Goal: Task Accomplishment & Management: Use online tool/utility

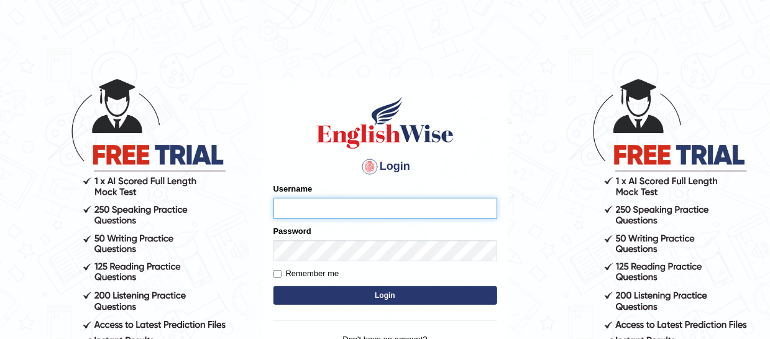
type input "mmr25"
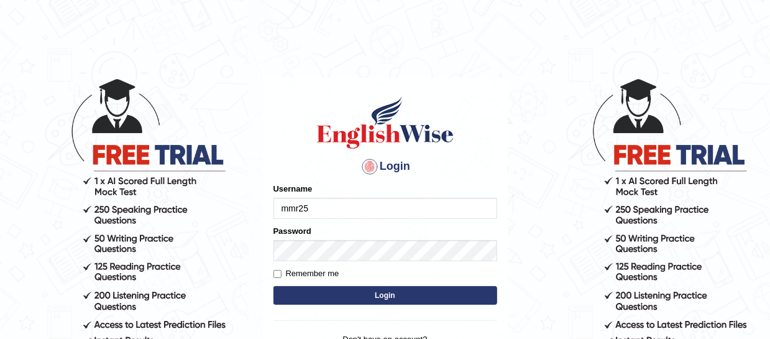
click at [348, 288] on button "Login" at bounding box center [385, 295] width 224 height 19
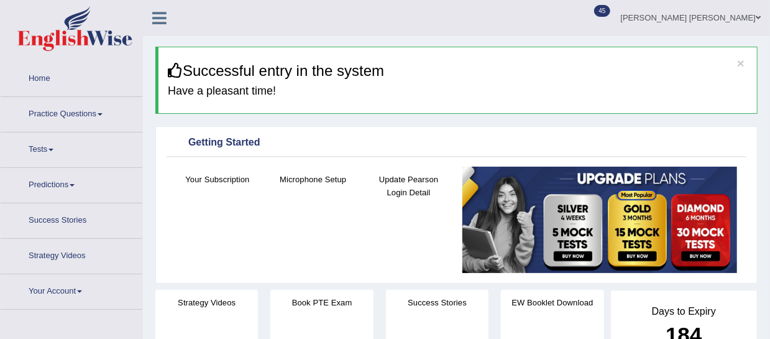
scroll to position [2, 0]
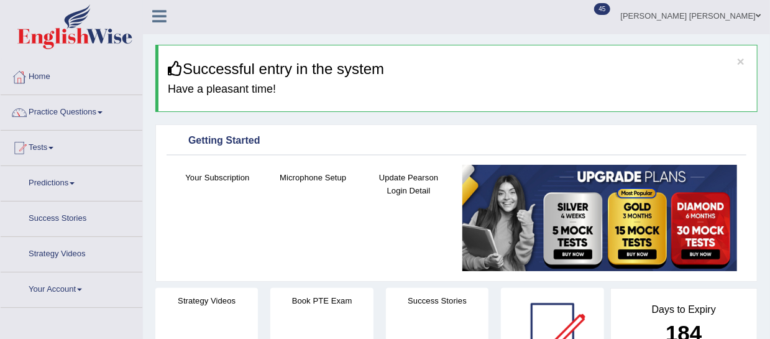
click at [52, 147] on link "Tests" at bounding box center [72, 145] width 142 height 31
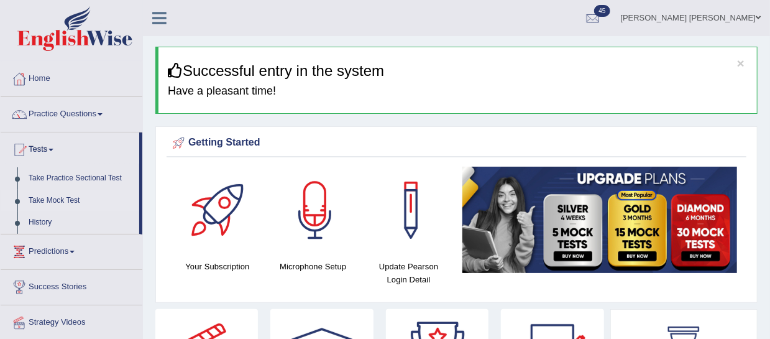
scroll to position [1, 0]
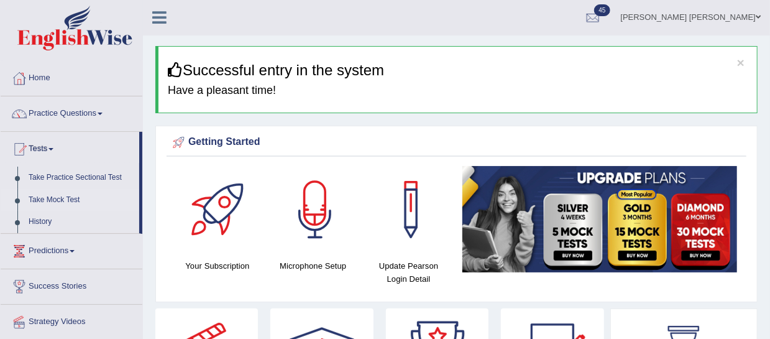
click at [55, 199] on link "Take Mock Test" at bounding box center [81, 200] width 116 height 22
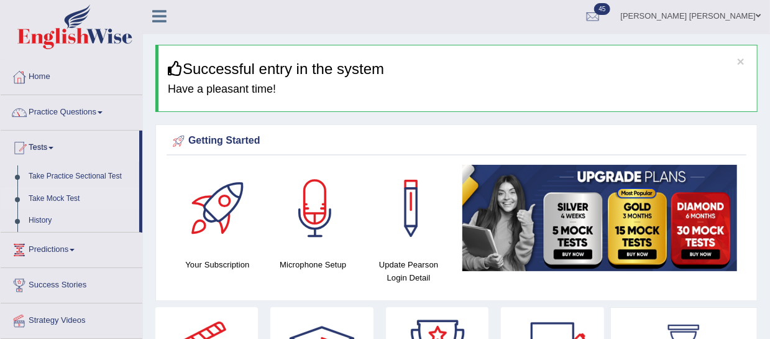
scroll to position [0, 0]
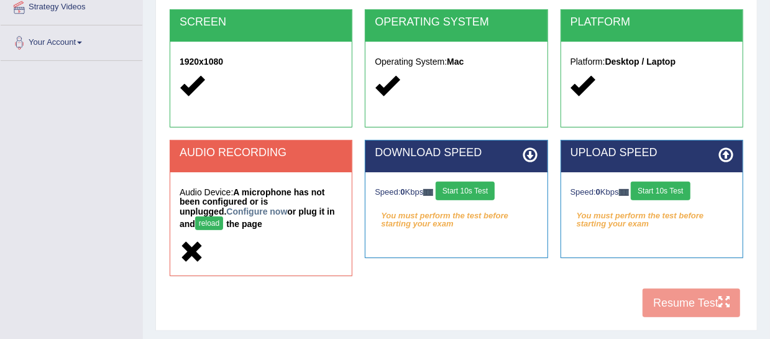
scroll to position [256, 0]
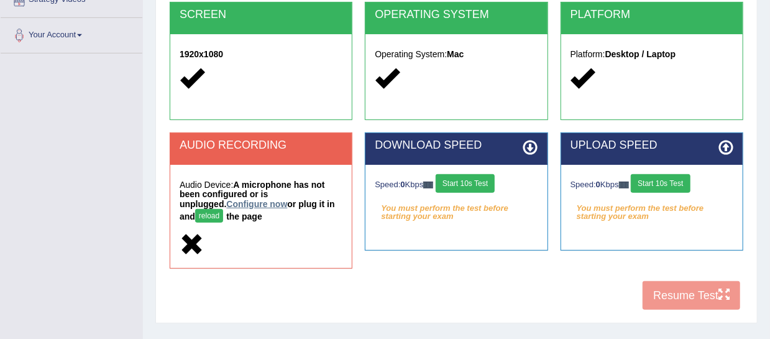
click at [226, 204] on link "Configure now" at bounding box center [256, 204] width 61 height 10
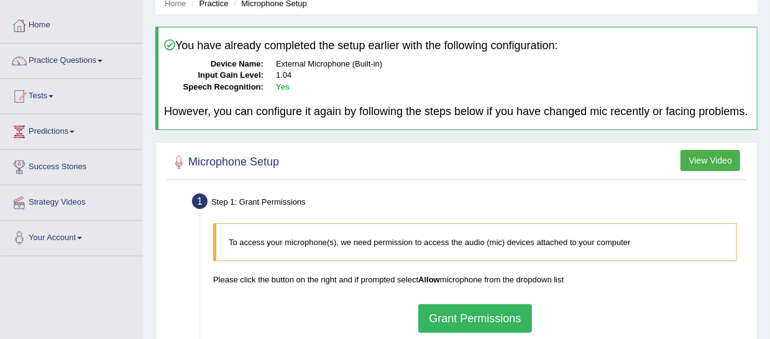
scroll to position [231, 0]
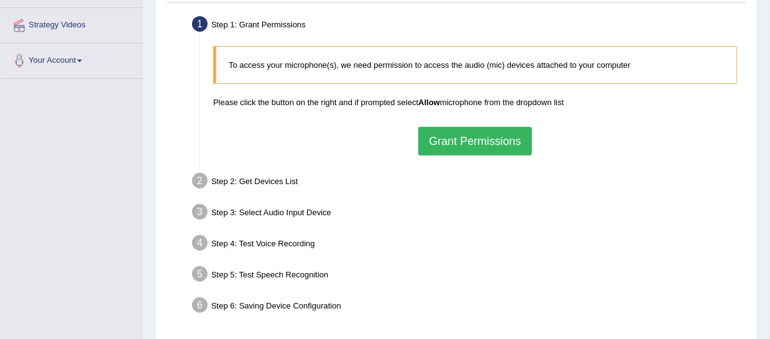
click at [510, 151] on button "Grant Permissions" at bounding box center [474, 141] width 113 height 29
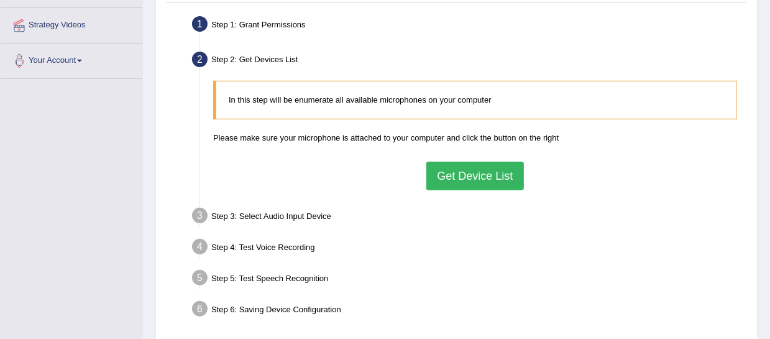
drag, startPoint x: 473, startPoint y: 213, endPoint x: 474, endPoint y: 204, distance: 9.4
click at [473, 213] on ul "Step 1: Grant Permissions To access your microphone(s), we need permission to a…" at bounding box center [457, 168] width 574 height 312
click at [474, 187] on button "Get Device List" at bounding box center [474, 176] width 97 height 29
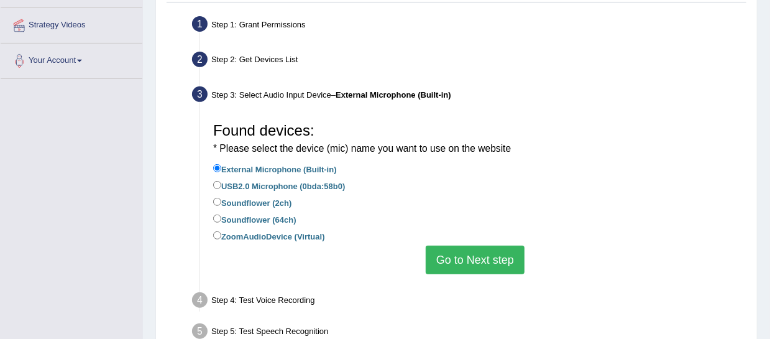
click at [471, 264] on button "Go to Next step" at bounding box center [475, 259] width 99 height 29
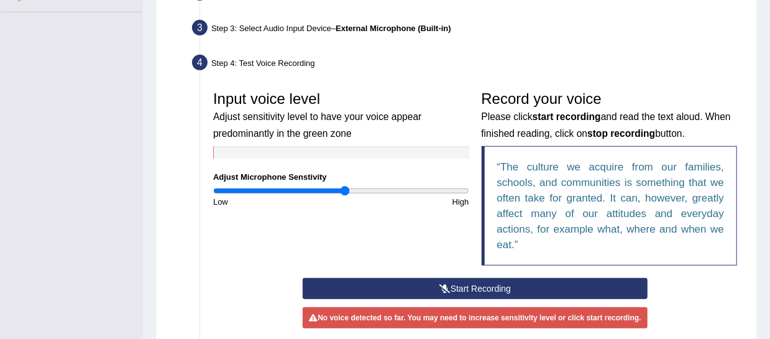
scroll to position [335, 0]
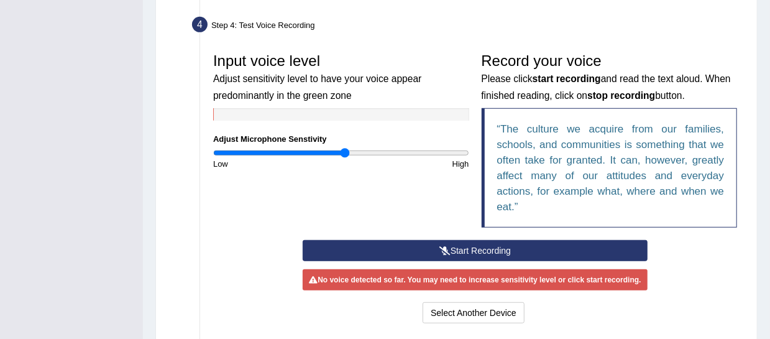
click at [482, 260] on button "Start Recording" at bounding box center [475, 250] width 345 height 21
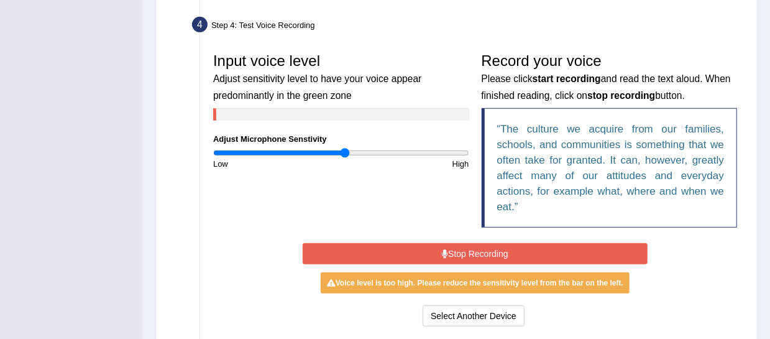
click at [477, 263] on button "Stop Recording" at bounding box center [475, 253] width 345 height 21
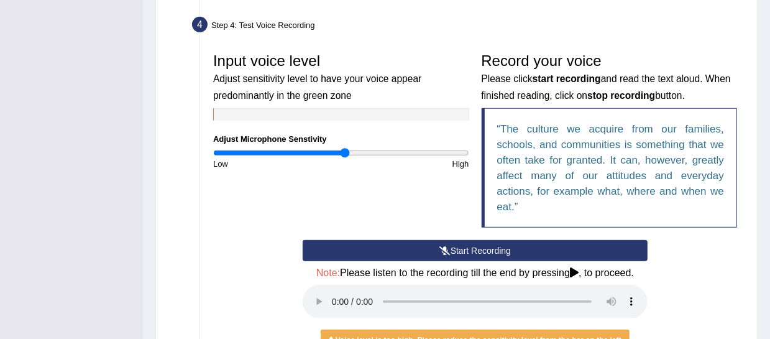
click at [477, 261] on button "Start Recording" at bounding box center [475, 250] width 345 height 21
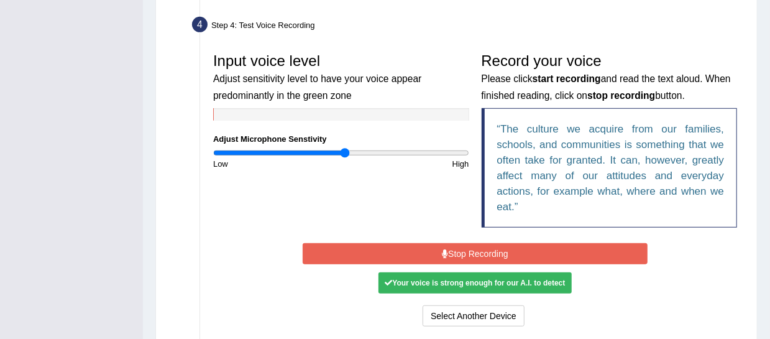
click at [477, 264] on button "Stop Recording" at bounding box center [475, 253] width 345 height 21
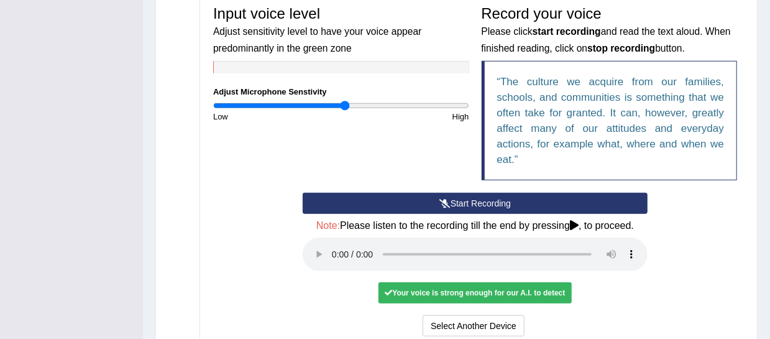
scroll to position [425, 0]
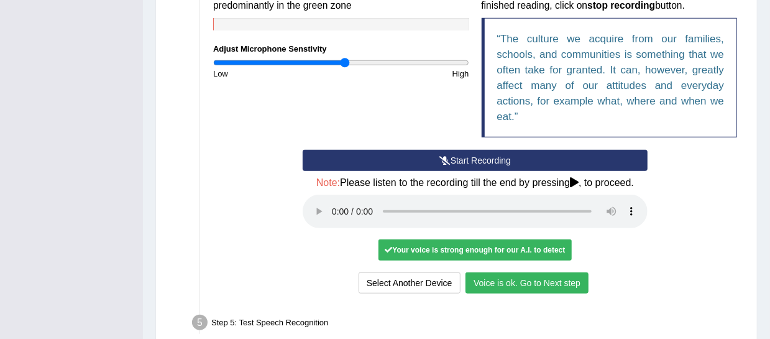
click at [547, 293] on button "Voice is ok. Go to Next step" at bounding box center [526, 282] width 123 height 21
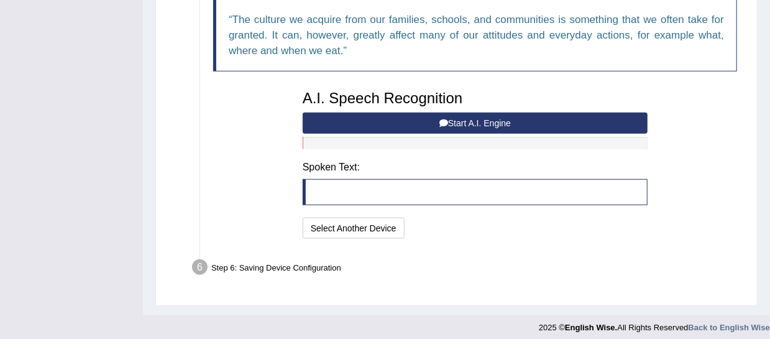
scroll to position [447, 0]
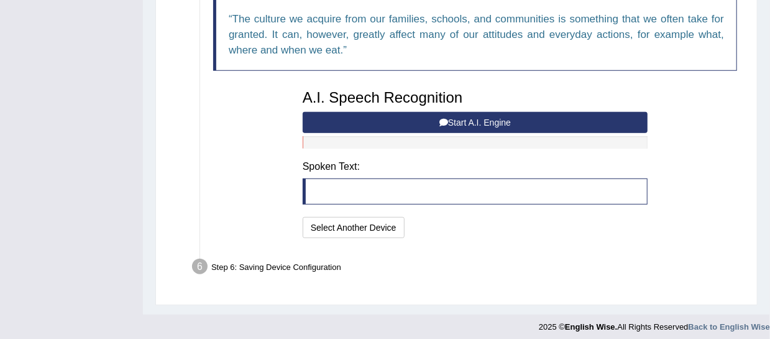
click at [421, 133] on button "Start A.I. Engine" at bounding box center [475, 122] width 345 height 21
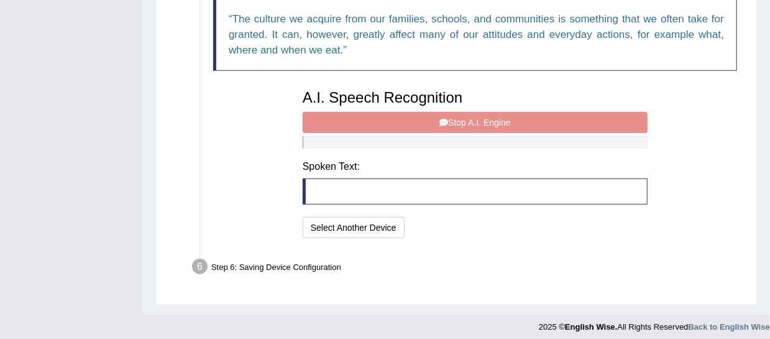
click at [421, 135] on div "A.I. Speech Recognition Start A.I. Engine Stop A.I. Engine Note: Please listen …" at bounding box center [474, 162] width 357 height 158
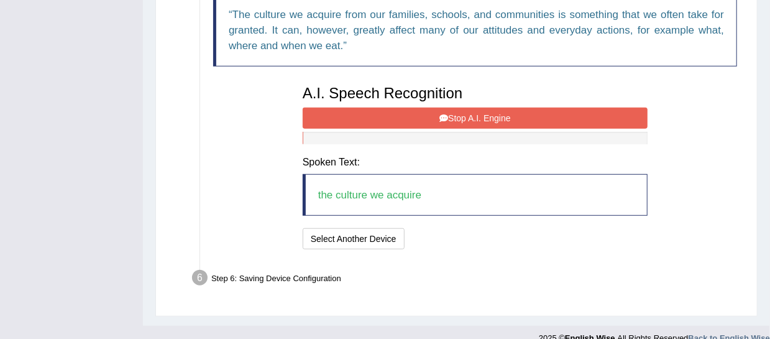
scroll to position [452, 0]
click at [370, 231] on div "A.I. Speech Recognition Start A.I. Engine Stop A.I. Engine Note: Please listen …" at bounding box center [474, 164] width 357 height 173
click at [451, 252] on div "I will practice without this feature Select Another Device Speech is ok. Go to …" at bounding box center [475, 239] width 345 height 24
click at [411, 124] on button "Stop A.I. Engine" at bounding box center [475, 117] width 345 height 21
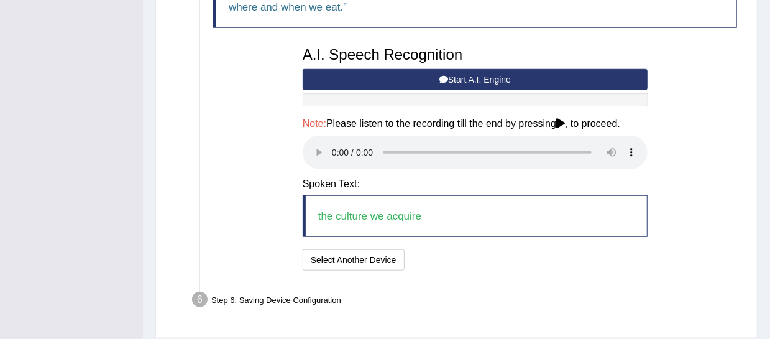
scroll to position [539, 0]
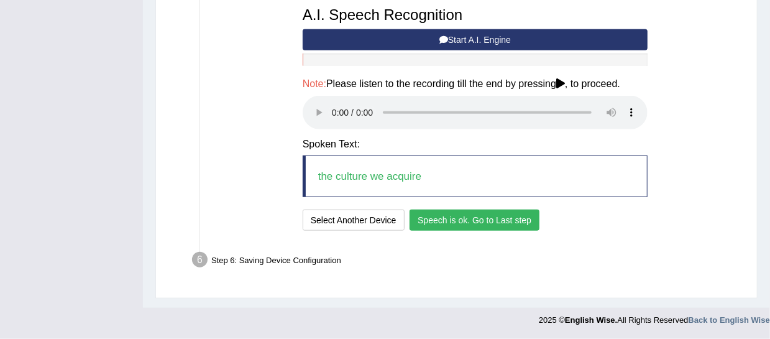
click at [423, 224] on button "Speech is ok. Go to Last step" at bounding box center [474, 219] width 130 height 21
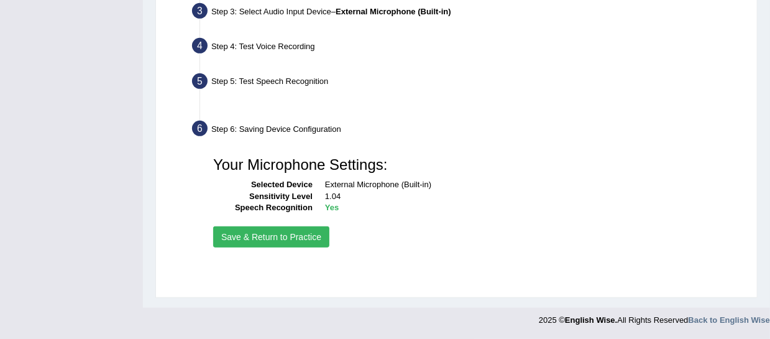
scroll to position [314, 0]
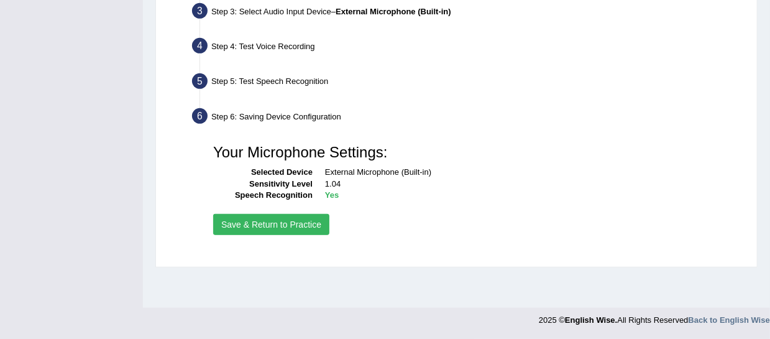
click at [274, 231] on button "Save & Return to Practice" at bounding box center [271, 224] width 116 height 21
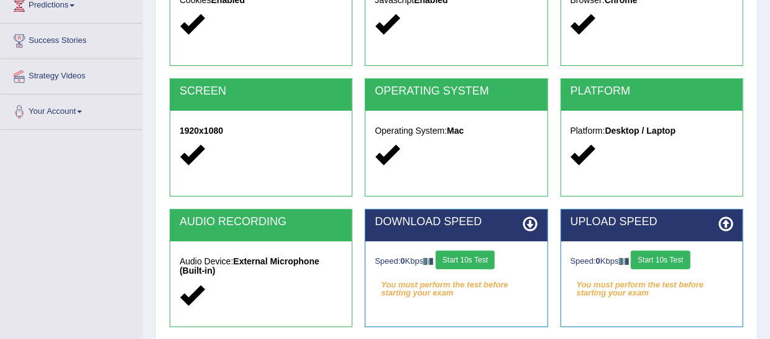
click at [495, 265] on button "Start 10s Test" at bounding box center [465, 259] width 59 height 19
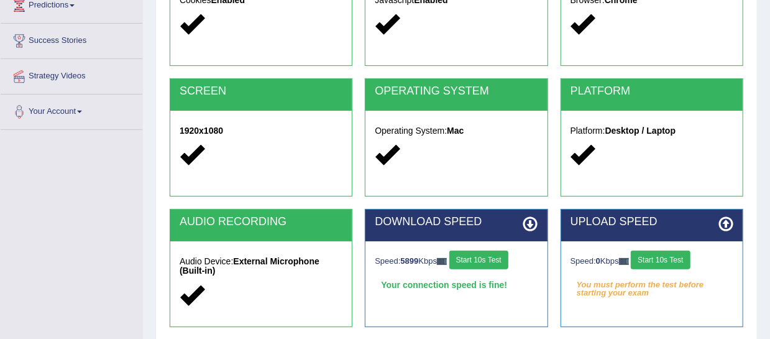
click at [651, 258] on button "Start 10s Test" at bounding box center [660, 259] width 59 height 19
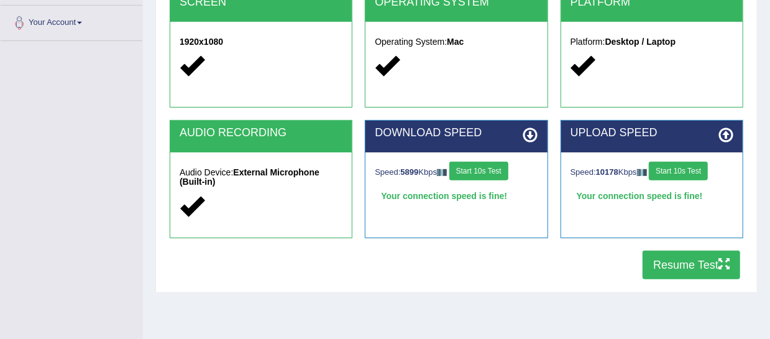
scroll to position [304, 0]
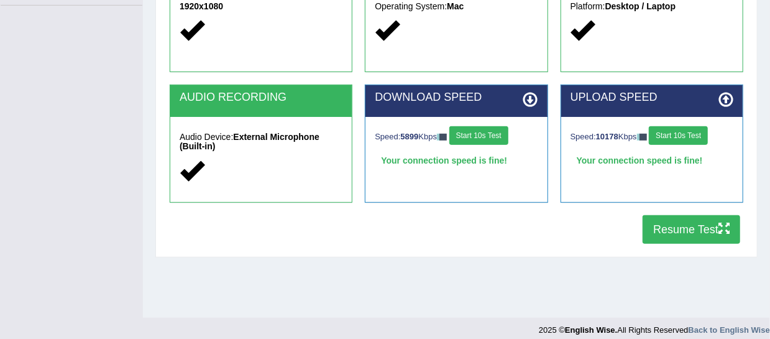
click at [661, 249] on div "COOKIES Cookies Enabled JAVASCRIPT Javascript Enabled BROWSER Browser: Chrome S…" at bounding box center [457, 37] width 580 height 427
click at [648, 232] on button "Resume Test" at bounding box center [691, 229] width 98 height 29
